Goal: Information Seeking & Learning: Find specific fact

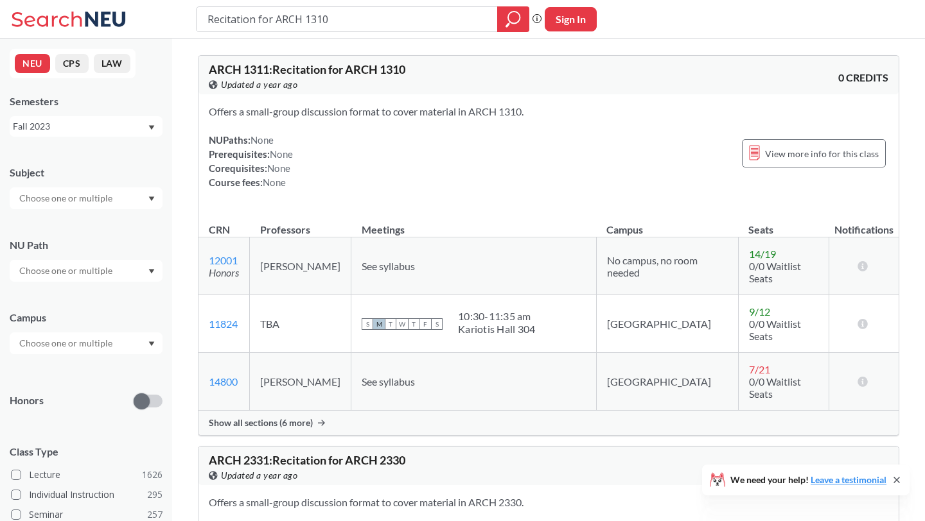
drag, startPoint x: 274, startPoint y: 19, endPoint x: 166, endPoint y: 32, distance: 109.3
click at [166, 32] on div "Recitation for ARCH 1310 Phrase search guarantees the exact search appears in t…" at bounding box center [462, 19] width 925 height 39
click at [236, 22] on input "Recitation for ARCH 1310" at bounding box center [347, 19] width 282 height 22
drag, startPoint x: 275, startPoint y: 19, endPoint x: 197, endPoint y: 21, distance: 78.4
click at [197, 21] on div "Recitation for ARCH 1310" at bounding box center [362, 19] width 333 height 26
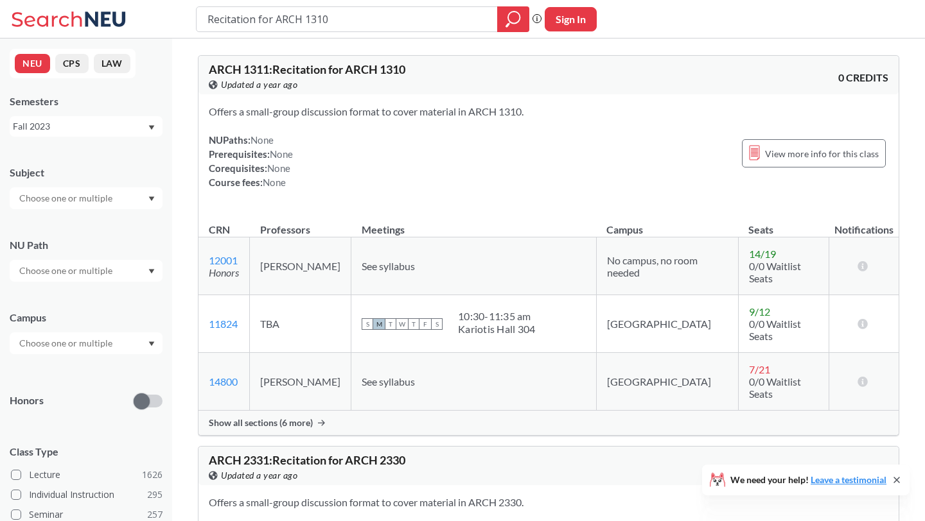
type input "ARCH 1310"
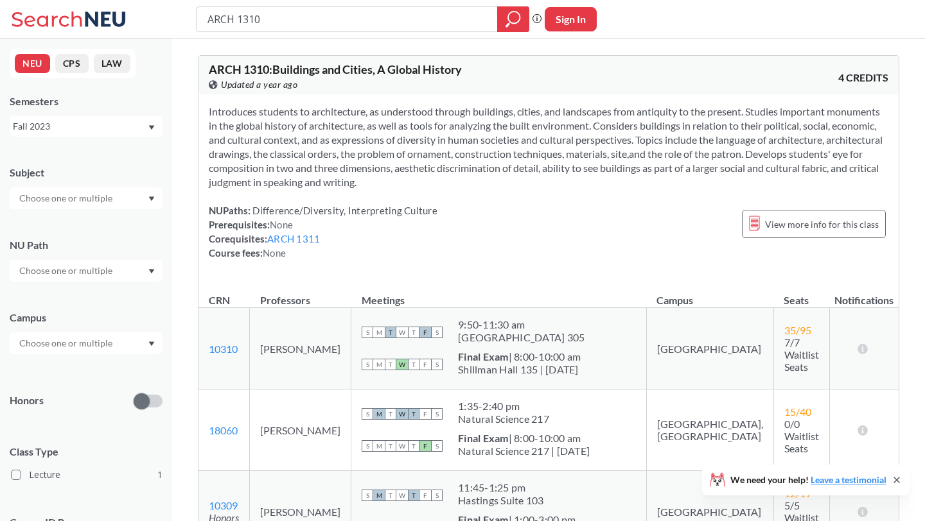
type input "Recitation for ARCH 1310"
